Goal: Transaction & Acquisition: Subscribe to service/newsletter

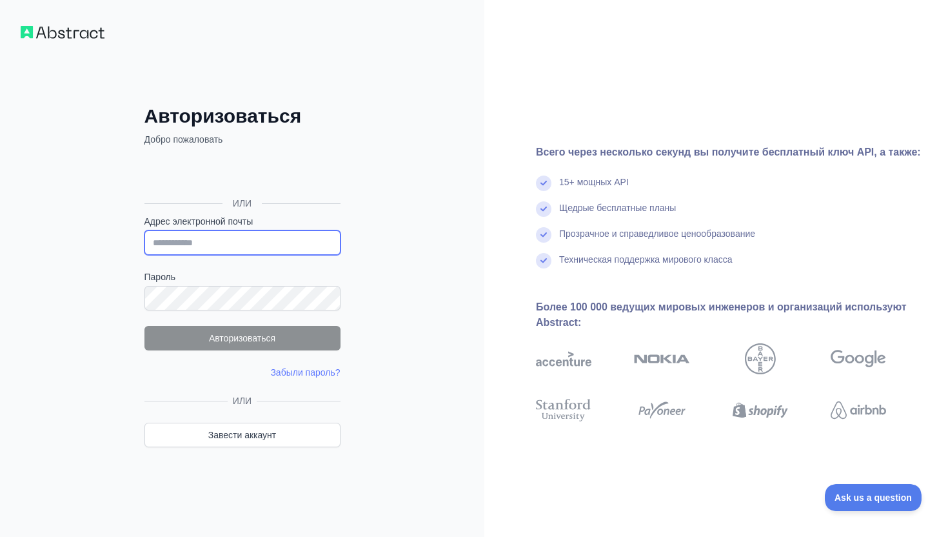
click at [266, 237] on input "Адрес электронной почты" at bounding box center [243, 242] width 196 height 25
click at [416, 151] on div "Авторизоваться Добро пожаловать ИЛИ Адрес электронной почты Пароль Авторизовать…" at bounding box center [242, 268] width 484 height 537
click at [281, 232] on input "Адрес электронной почты" at bounding box center [243, 242] width 196 height 25
click at [380, 215] on div "Авторизоваться Добро пожаловать ИЛИ Адрес электронной почты Пароль Авторизовать…" at bounding box center [242, 268] width 484 height 537
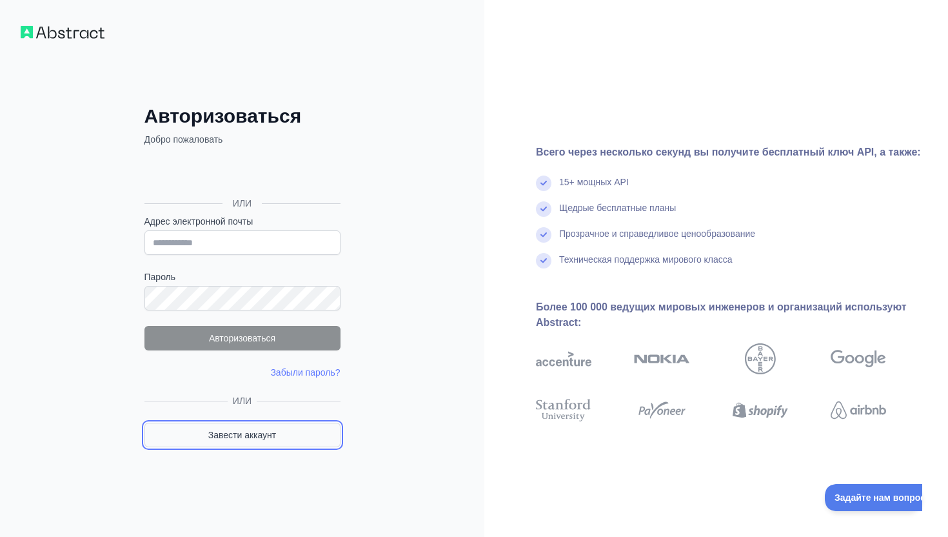
click at [293, 435] on link "Завести аккаунт" at bounding box center [243, 435] width 196 height 25
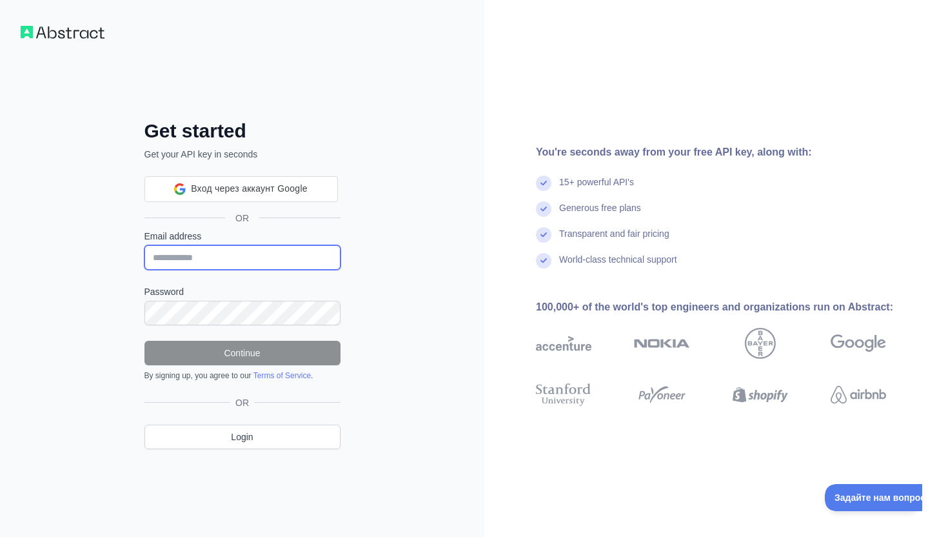
click at [280, 260] on input "Email address" at bounding box center [243, 257] width 196 height 25
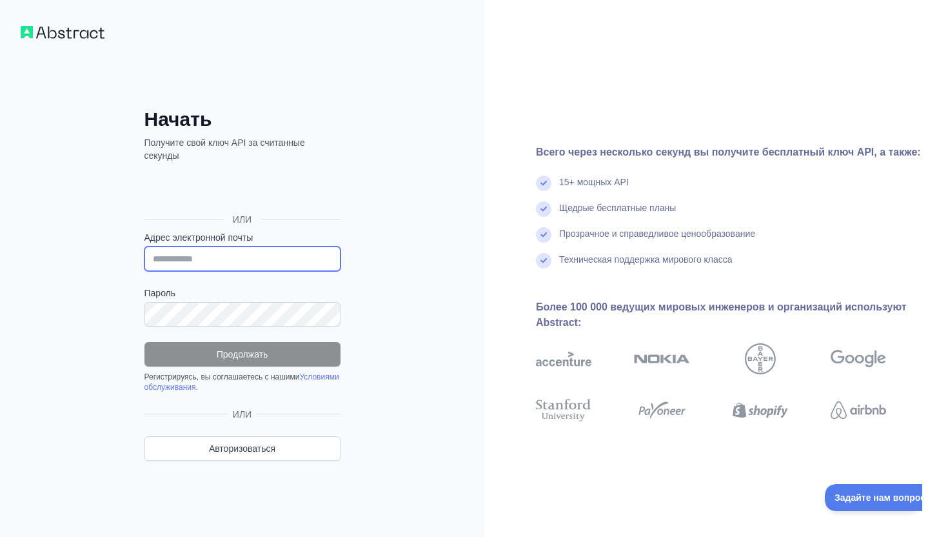
type input "**********"
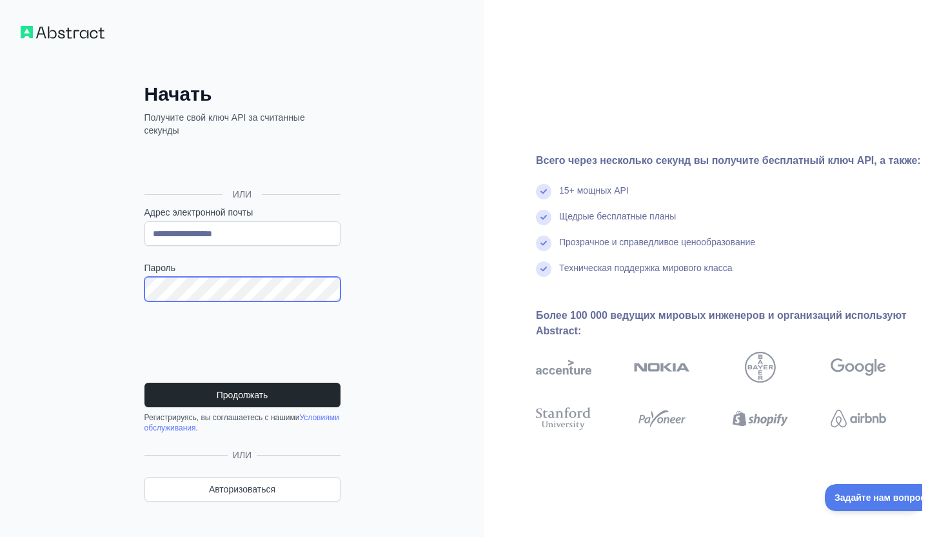
click at [119, 270] on div "**********" at bounding box center [243, 302] width 248 height 439
click at [197, 380] on form "**********" at bounding box center [243, 319] width 196 height 227
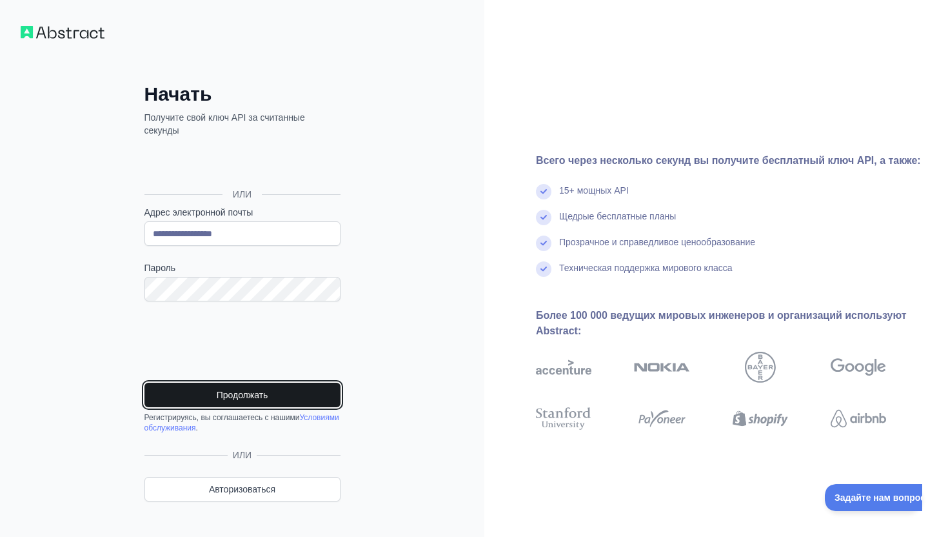
click at [199, 393] on button "Продолжать" at bounding box center [243, 395] width 196 height 25
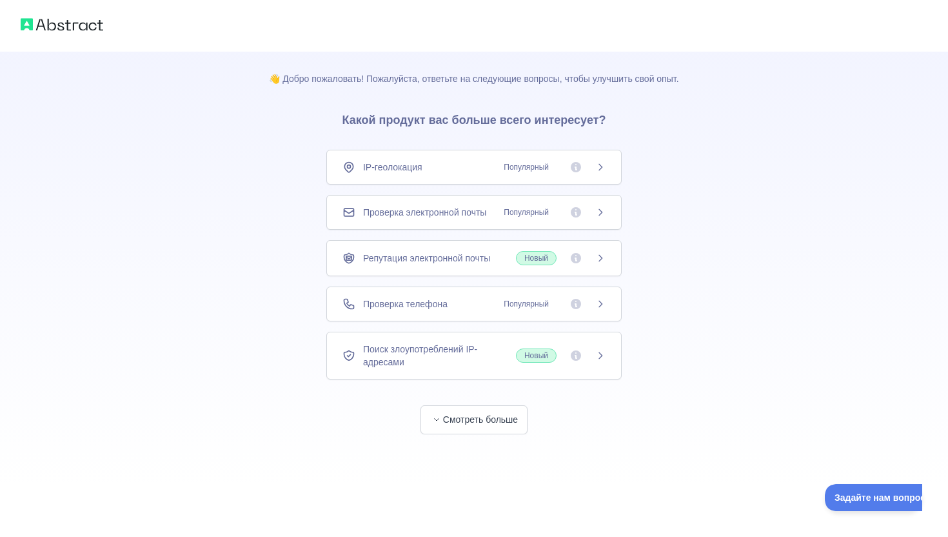
click at [637, 150] on div "👋 Добро пожаловать! Пожалуйста, ответьте на следующие вопросы, чтобы улучшить с…" at bounding box center [473, 243] width 451 height 383
click at [474, 423] on button "Смотреть больше" at bounding box center [474, 419] width 107 height 29
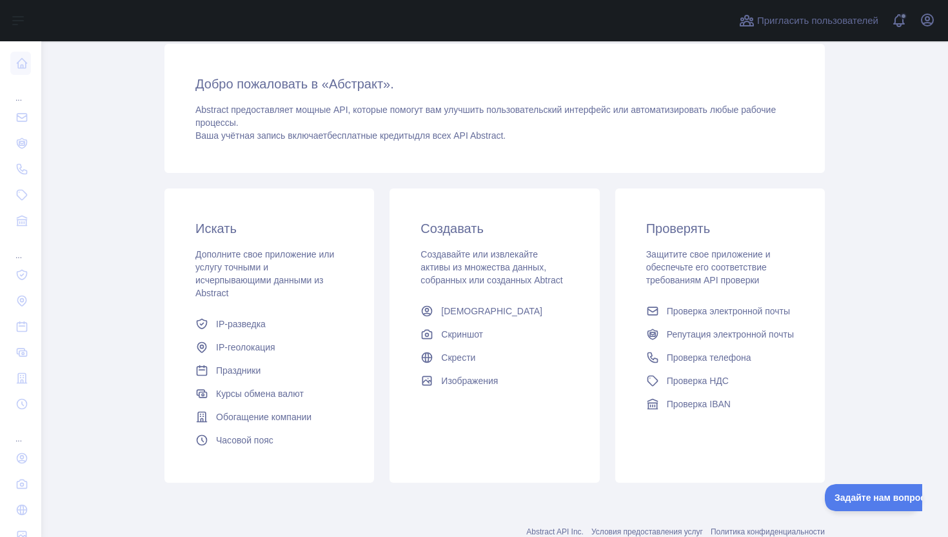
scroll to position [81, 0]
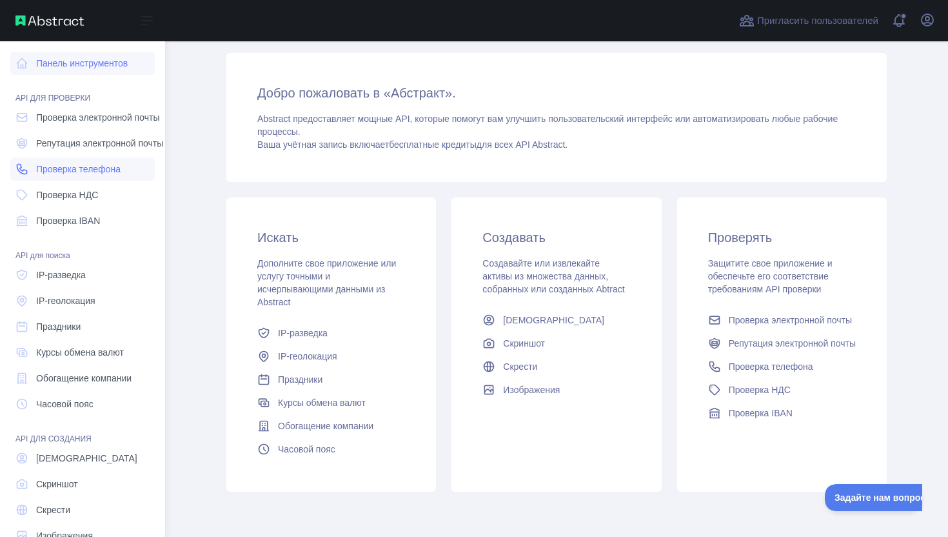
click at [46, 166] on font "Проверка телефона" at bounding box center [78, 169] width 85 height 10
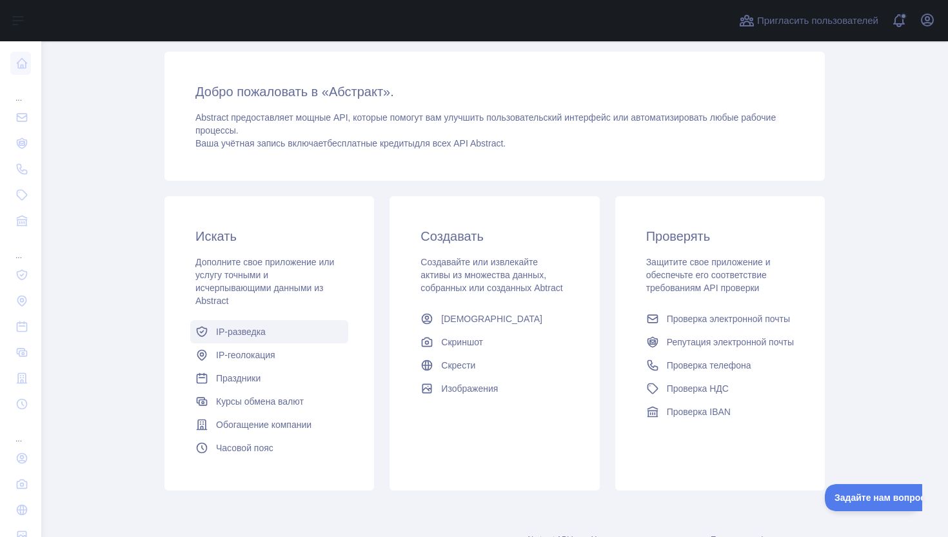
click at [287, 332] on link "IP-разведка" at bounding box center [269, 331] width 158 height 23
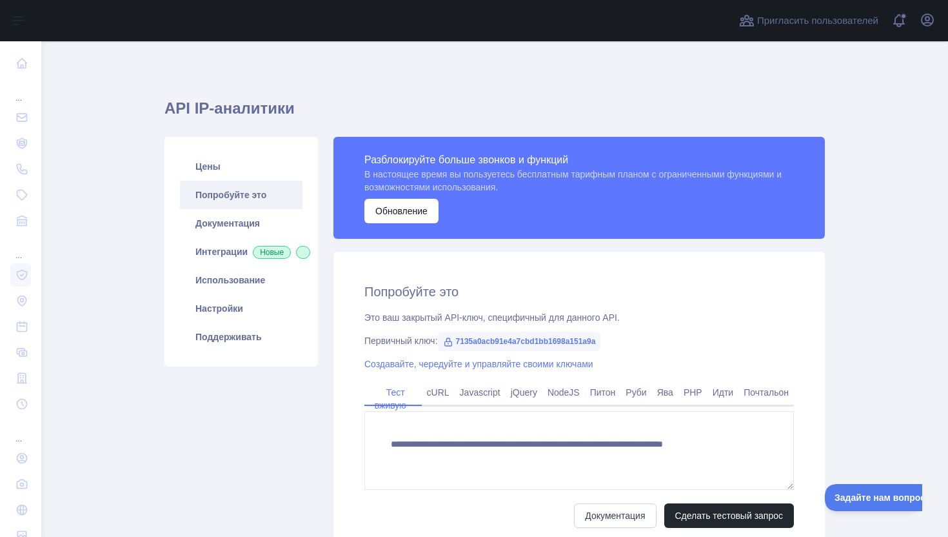
type textarea "**********"
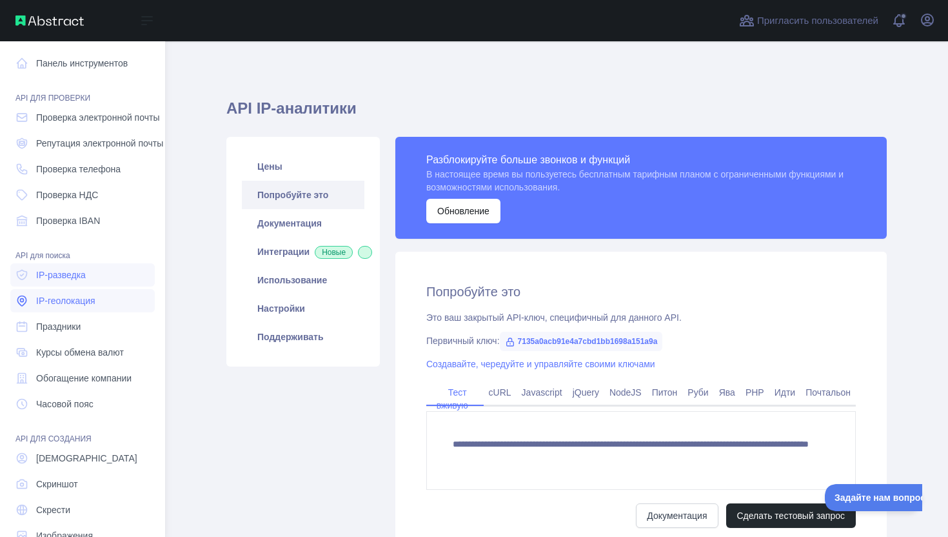
click at [80, 295] on font "IP-геолокация" at bounding box center [65, 300] width 59 height 10
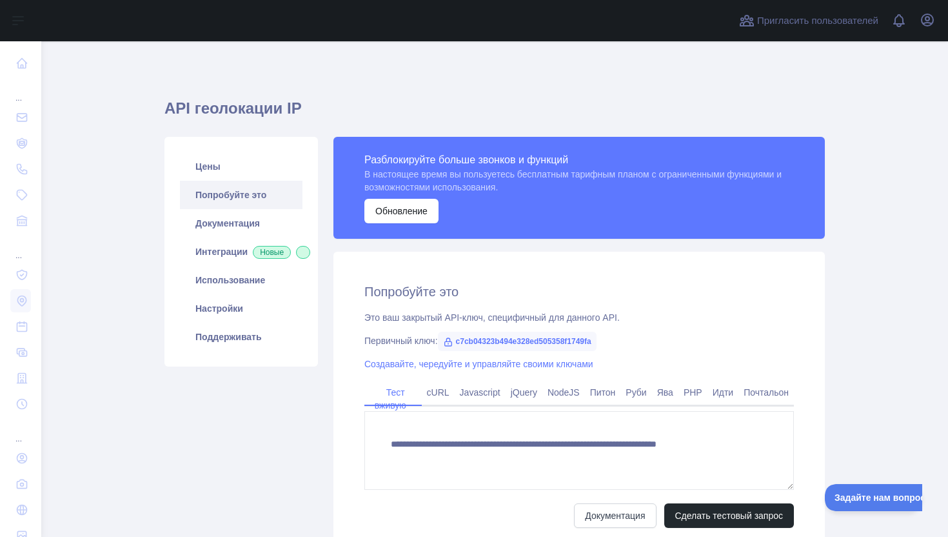
click at [536, 339] on font "c7cb04323b494e328ed505358f1749fa" at bounding box center [523, 341] width 135 height 9
drag, startPoint x: 621, startPoint y: 343, endPoint x: 456, endPoint y: 342, distance: 164.5
click at [456, 342] on span "c7cb04323b494e328ed505358f1749fa" at bounding box center [517, 341] width 159 height 19
copy font "c7cb04323b494e328ed505358f1749fa"
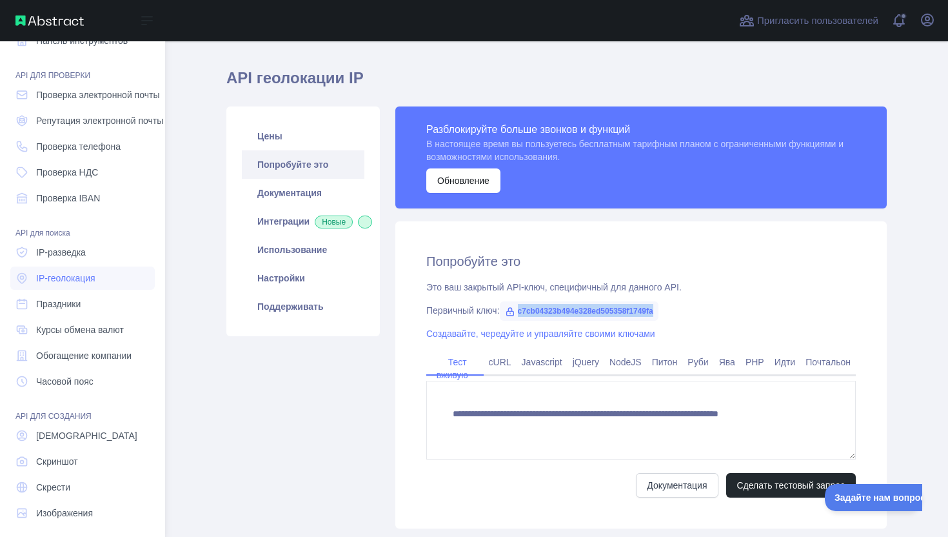
scroll to position [31, 0]
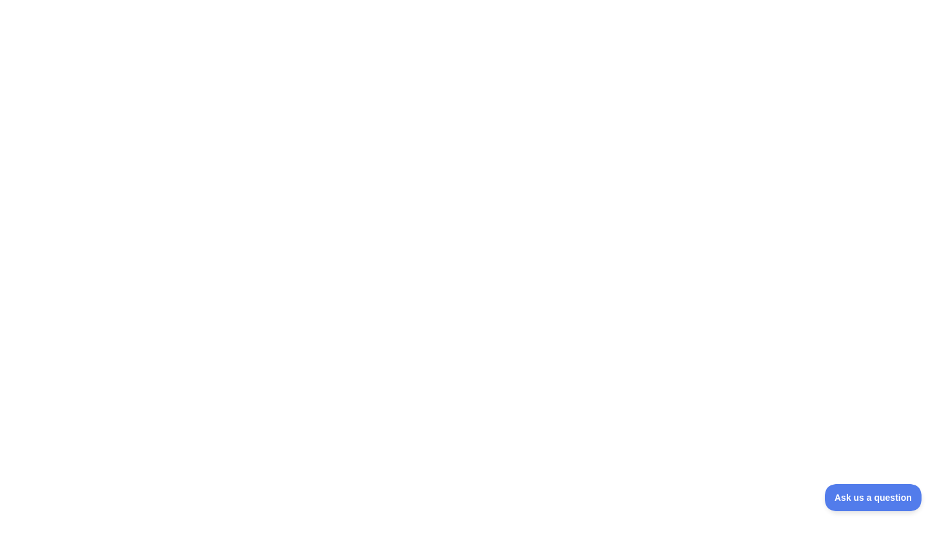
click at [377, 55] on div at bounding box center [474, 268] width 948 height 537
click at [266, 79] on div at bounding box center [474, 268] width 948 height 537
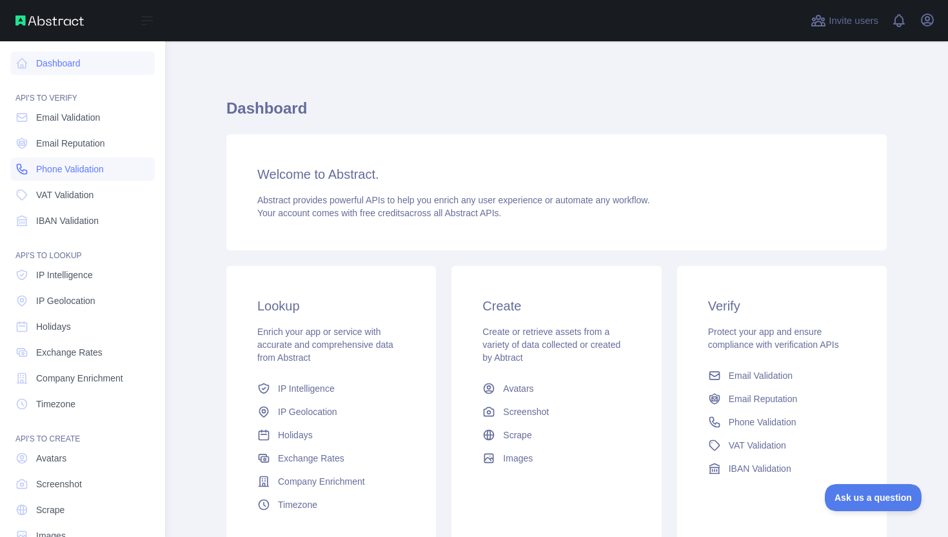
click at [30, 170] on link "Phone Validation" at bounding box center [82, 168] width 145 height 23
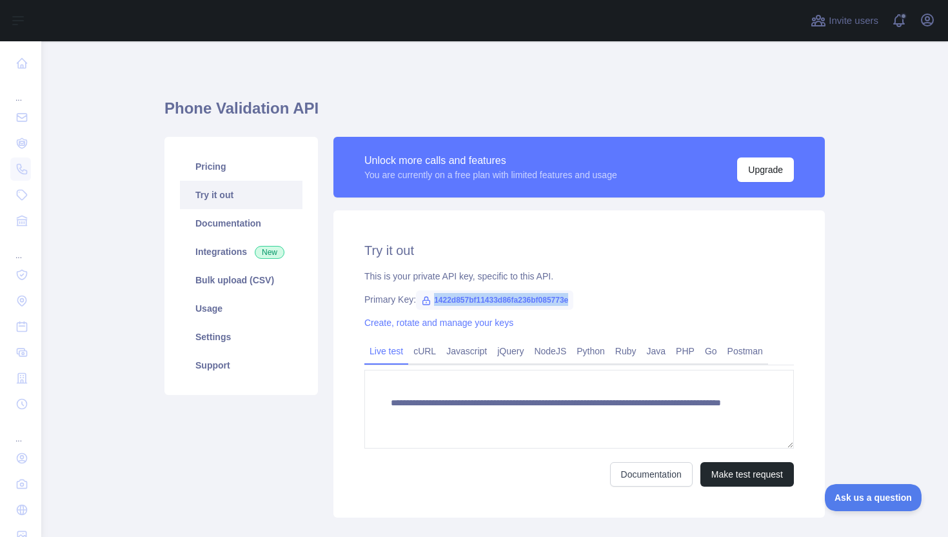
drag, startPoint x: 588, startPoint y: 298, endPoint x: 431, endPoint y: 301, distance: 157.4
click at [430, 301] on span "1422d857bf11433d86fa236bf085773e" at bounding box center [494, 299] width 157 height 19
copy span "1422d857bf11433d86fa236bf085773e"
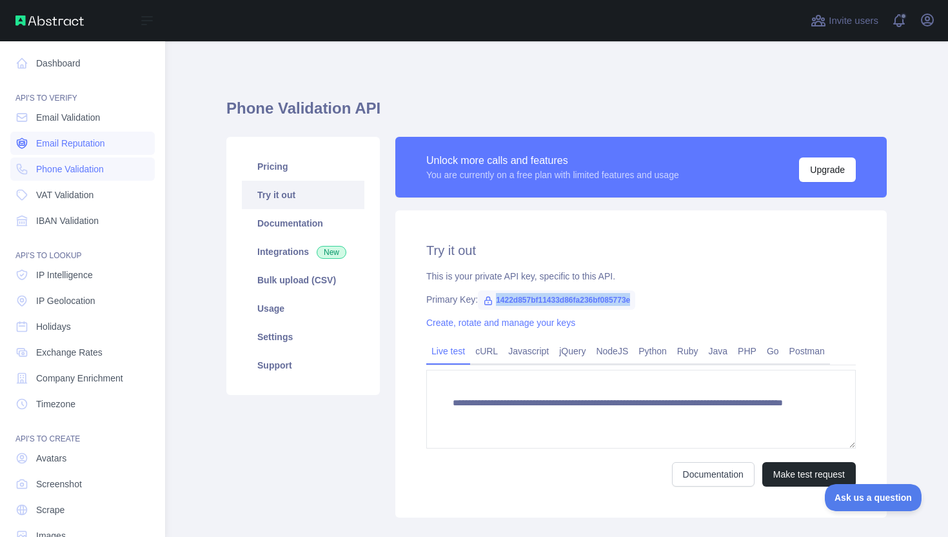
click at [83, 140] on span "Email Reputation" at bounding box center [70, 143] width 69 height 13
click at [88, 125] on link "Email Validation" at bounding box center [82, 117] width 145 height 23
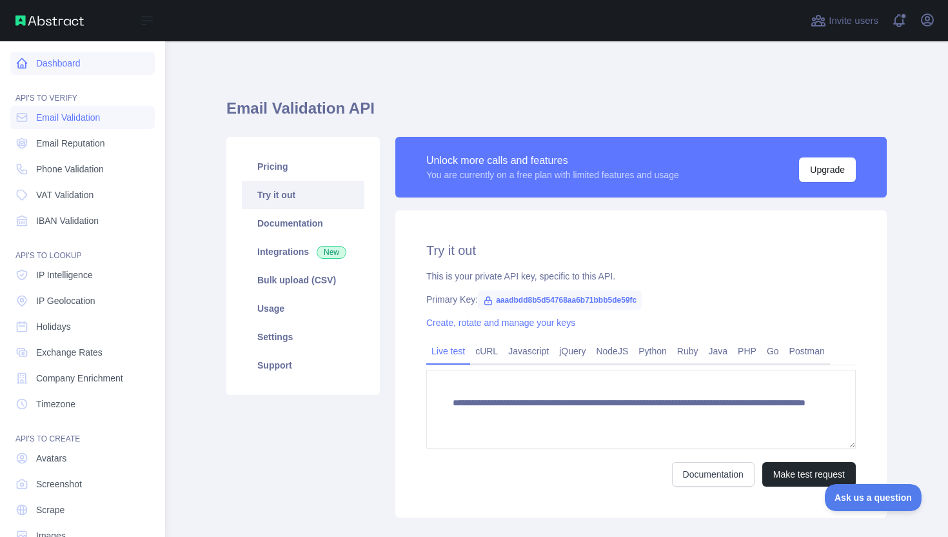
click at [72, 68] on link "Dashboard" at bounding box center [82, 63] width 145 height 23
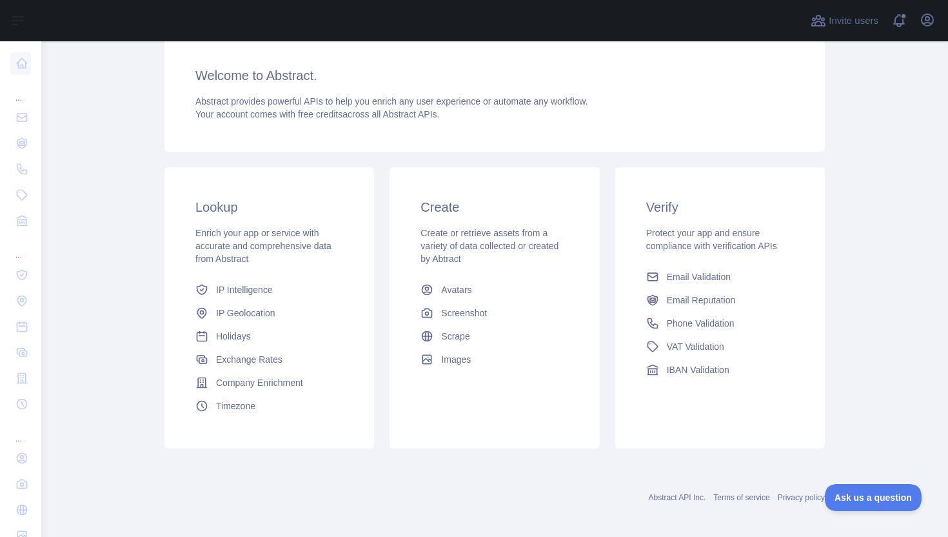
scroll to position [106, 0]
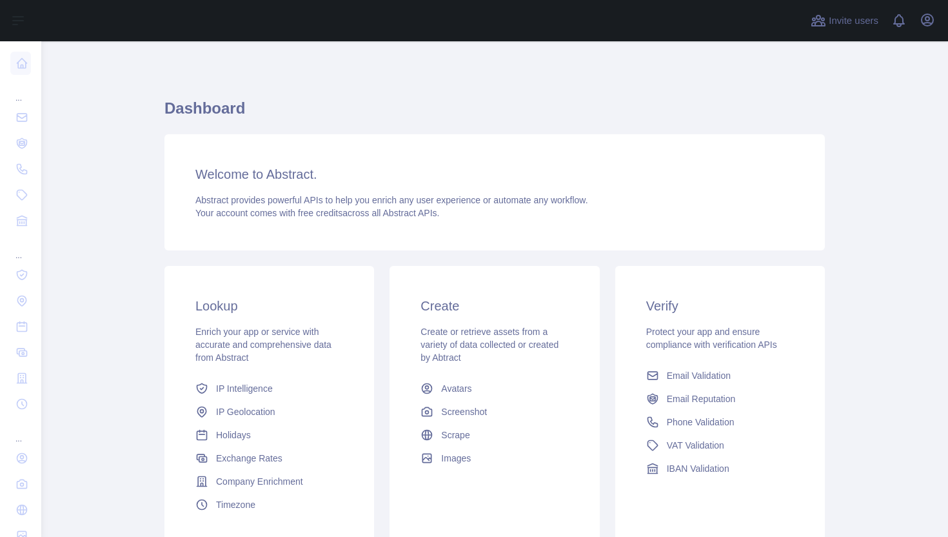
click at [367, 203] on span "Abstract provides powerful APIs to help you enrich any user experience or autom…" at bounding box center [391, 200] width 393 height 10
click at [354, 217] on span "Your account comes with free credits across all Abstract APIs." at bounding box center [317, 213] width 244 height 10
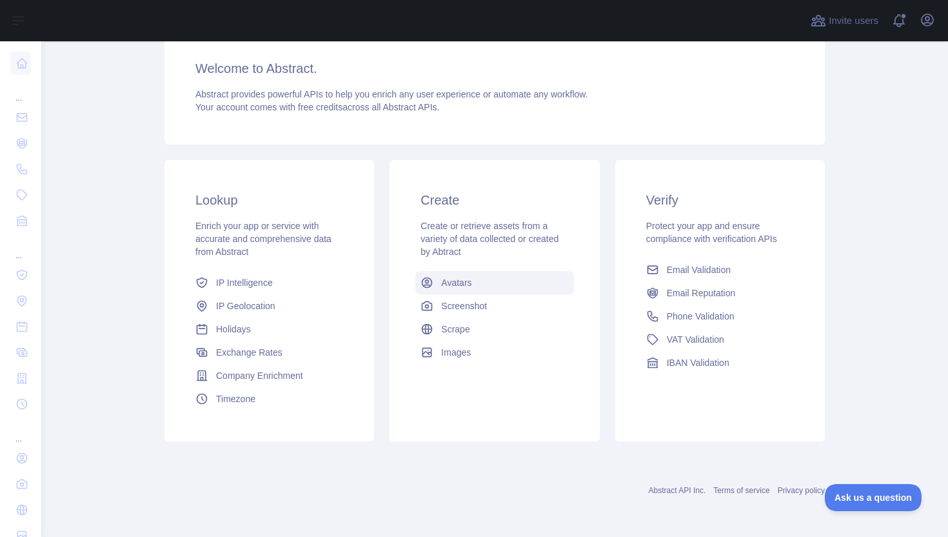
click at [510, 282] on link "Avatars" at bounding box center [494, 282] width 158 height 23
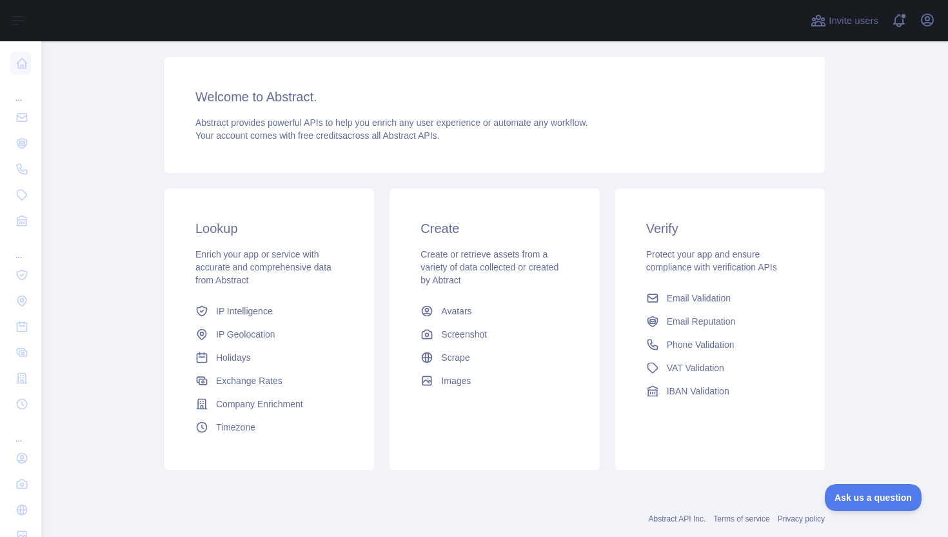
scroll to position [85, 0]
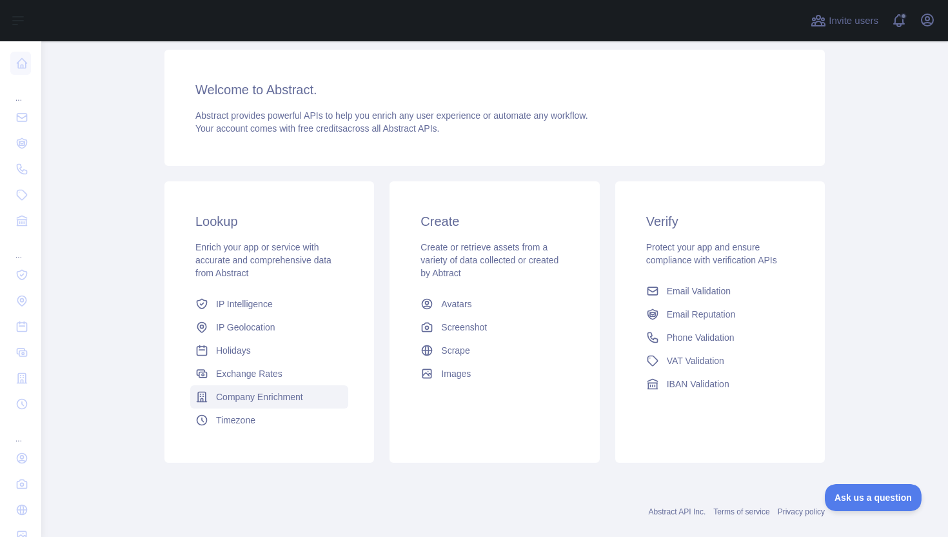
click at [271, 397] on span "Company Enrichment" at bounding box center [259, 396] width 87 height 13
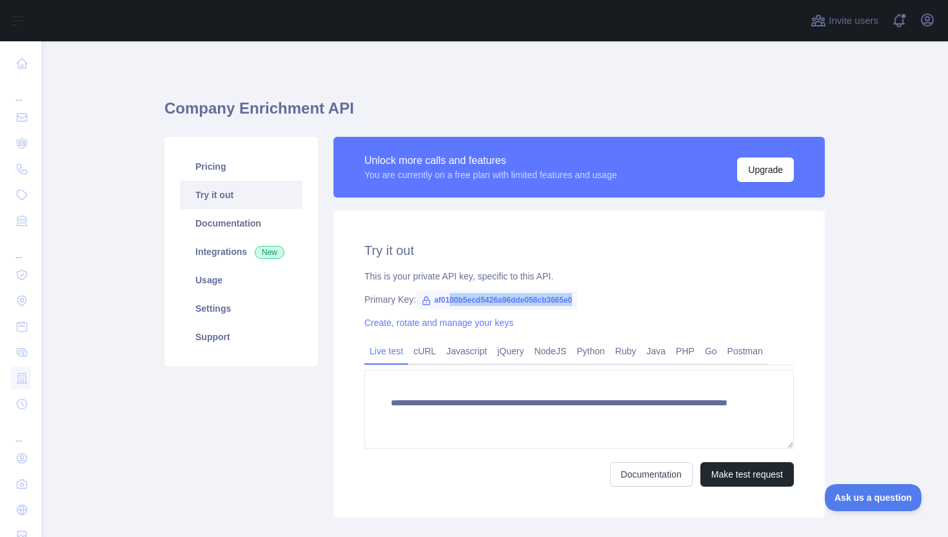
drag, startPoint x: 594, startPoint y: 300, endPoint x: 454, endPoint y: 301, distance: 140.6
click at [454, 301] on span "af0100b5ecd5426a96dde058cb3665e0" at bounding box center [496, 299] width 161 height 19
drag, startPoint x: 433, startPoint y: 299, endPoint x: 595, endPoint y: 295, distance: 162.0
click at [577, 295] on span "af0100b5ecd5426a96dde058cb3665e0" at bounding box center [496, 299] width 161 height 19
copy span "af0100b5ecd5426a96dde058cb3665e0"
